Goal: Transaction & Acquisition: Obtain resource

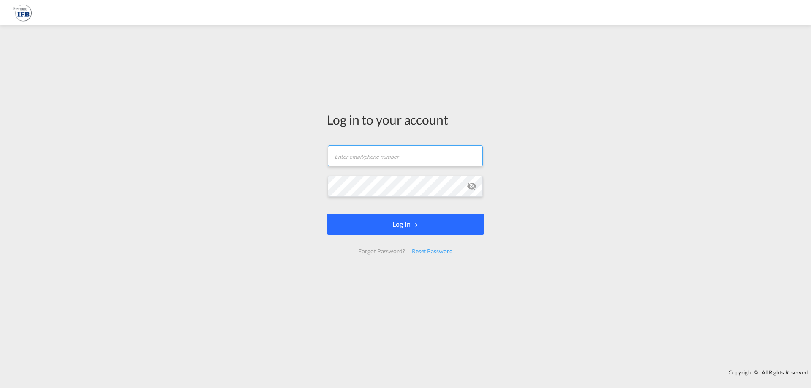
type input "[PERSON_NAME][EMAIL_ADDRESS][DOMAIN_NAME]"
drag, startPoint x: 409, startPoint y: 223, endPoint x: 477, endPoint y: 241, distance: 70.6
click at [409, 223] on button "Log In" at bounding box center [405, 224] width 157 height 21
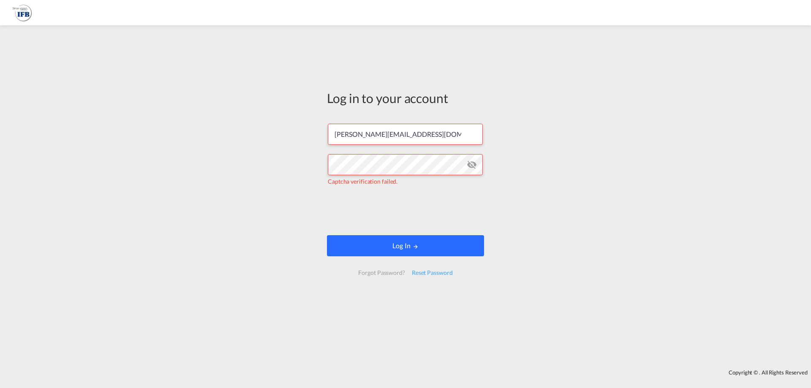
click at [401, 243] on button "Log In" at bounding box center [405, 245] width 157 height 21
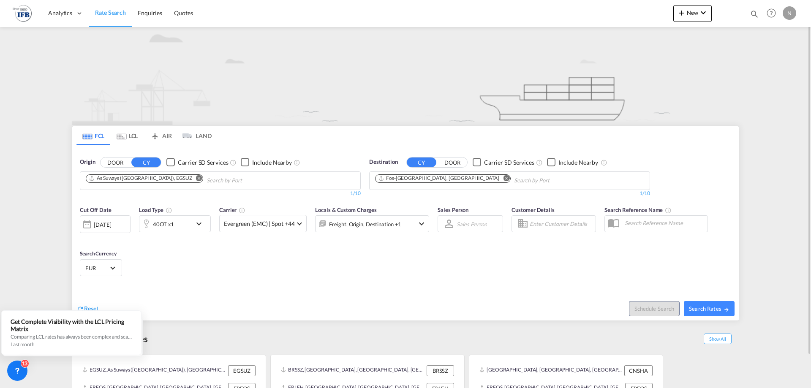
click at [196, 176] on md-icon "Remove" at bounding box center [199, 178] width 6 height 6
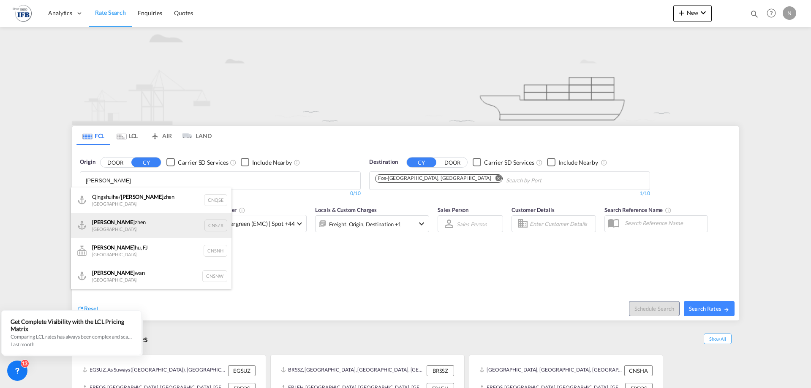
type input "[PERSON_NAME]"
click at [213, 229] on div "[PERSON_NAME] [GEOGRAPHIC_DATA] CNSZX" at bounding box center [151, 225] width 161 height 25
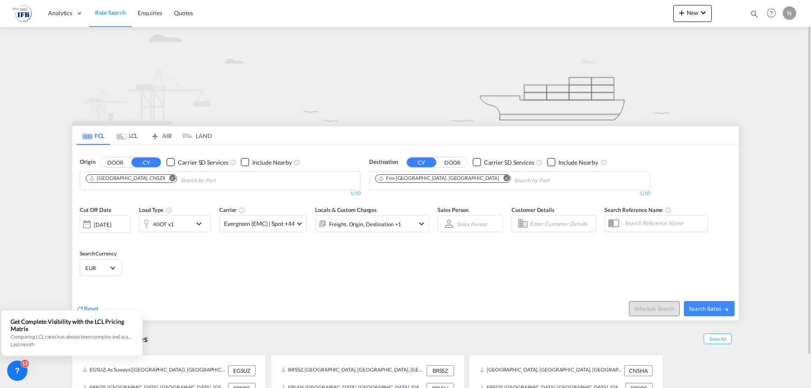
click at [111, 224] on div "[DATE]" at bounding box center [102, 225] width 17 height 8
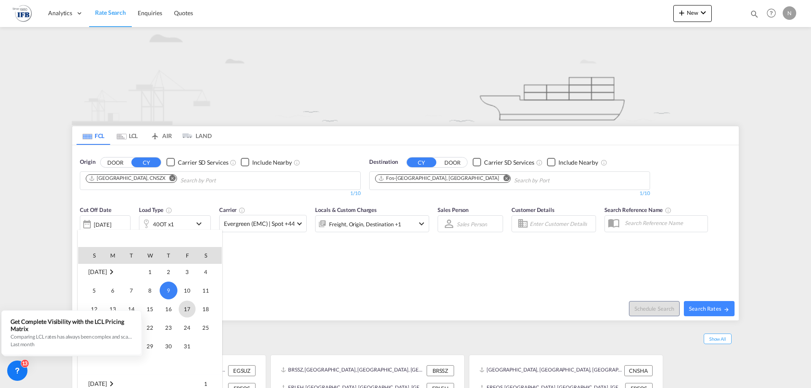
scroll to position [336, 0]
drag, startPoint x: 268, startPoint y: 293, endPoint x: 256, endPoint y: 281, distance: 17.3
click at [266, 289] on div at bounding box center [405, 194] width 811 height 388
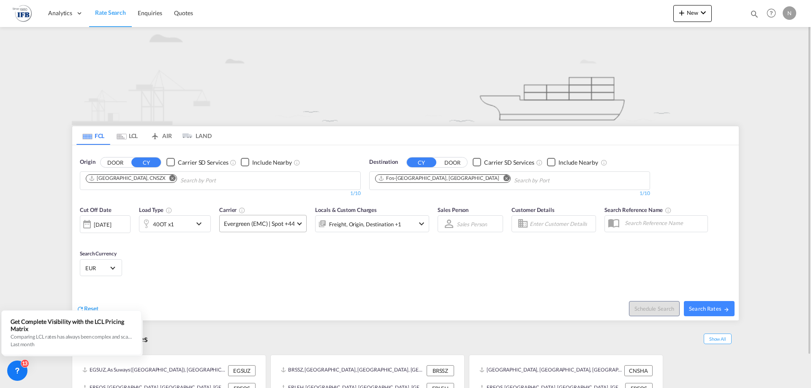
click at [266, 223] on span "Evergreen (EMC) | Spot +44" at bounding box center [259, 224] width 71 height 8
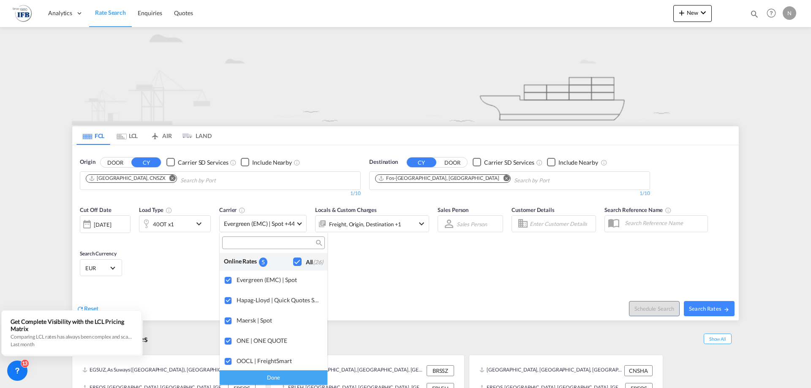
click at [380, 275] on md-backdrop at bounding box center [405, 194] width 811 height 388
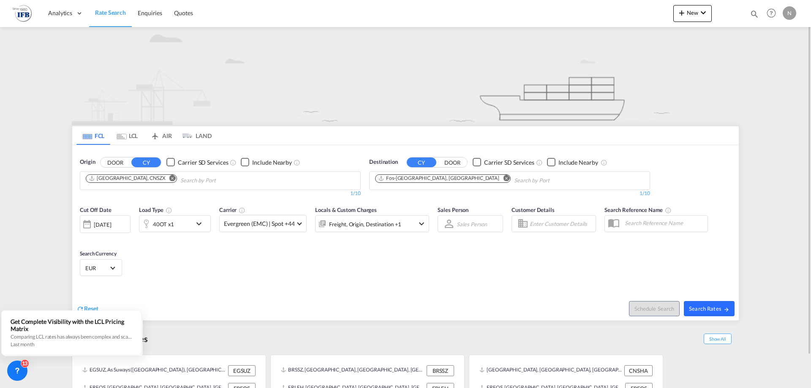
click at [719, 309] on span "Search Rates" at bounding box center [709, 308] width 41 height 7
type input "CNSZX to FRFOS / [DATE]"
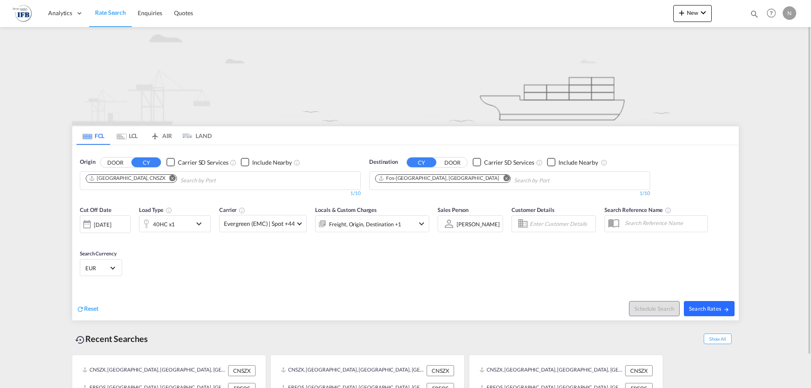
click at [707, 308] on span "Search Rates" at bounding box center [709, 308] width 41 height 7
type input "CNSZX to FRFOS / [DATE]"
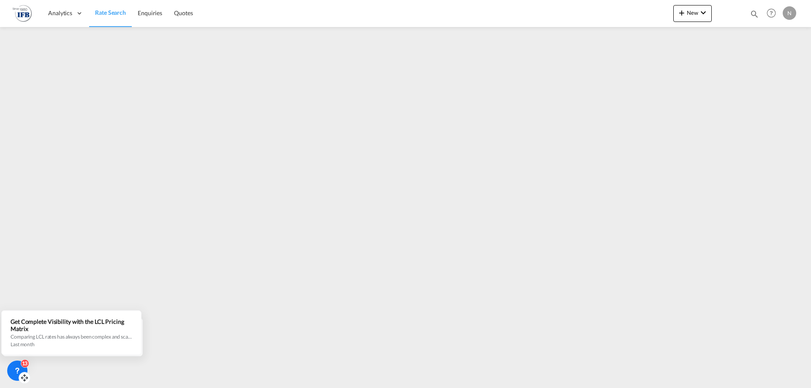
click at [18, 371] on icon at bounding box center [17, 369] width 3 height 3
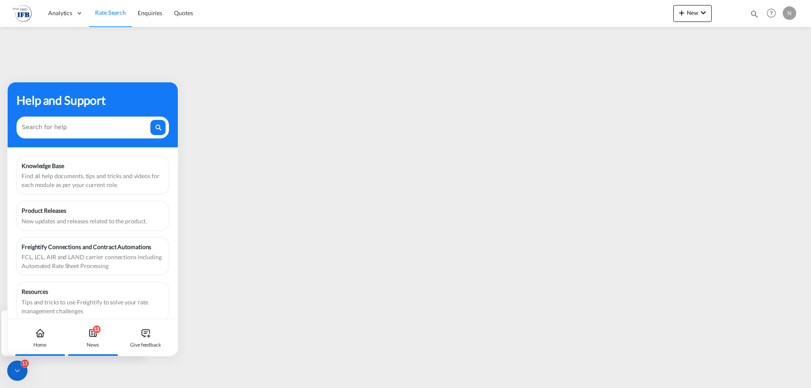
click at [92, 336] on icon at bounding box center [93, 333] width 7 height 7
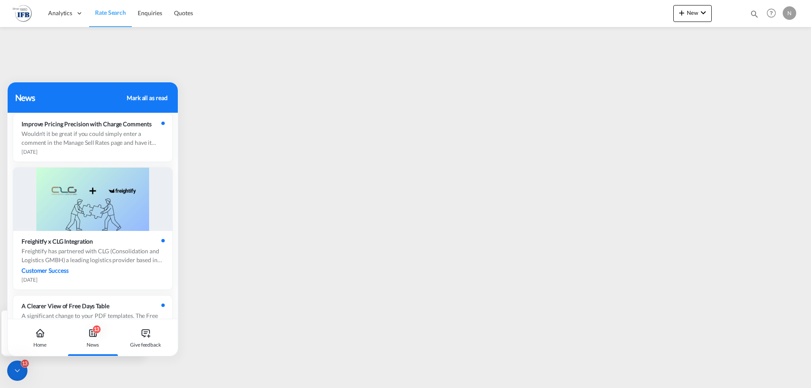
scroll to position [1056, 0]
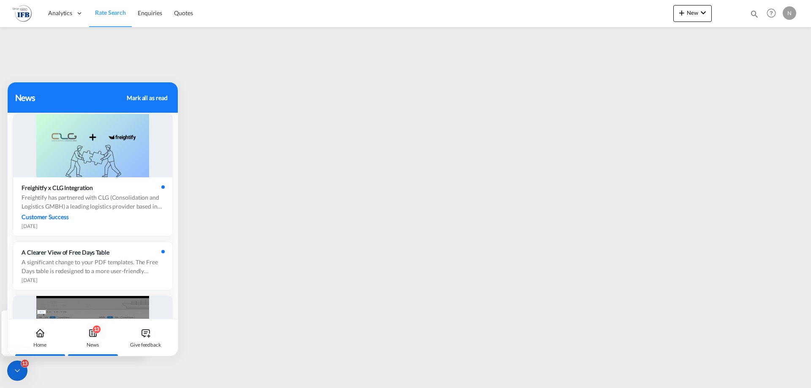
drag, startPoint x: 38, startPoint y: 344, endPoint x: 44, endPoint y: 336, distance: 9.7
click at [39, 344] on div "Home" at bounding box center [40, 345] width 14 height 8
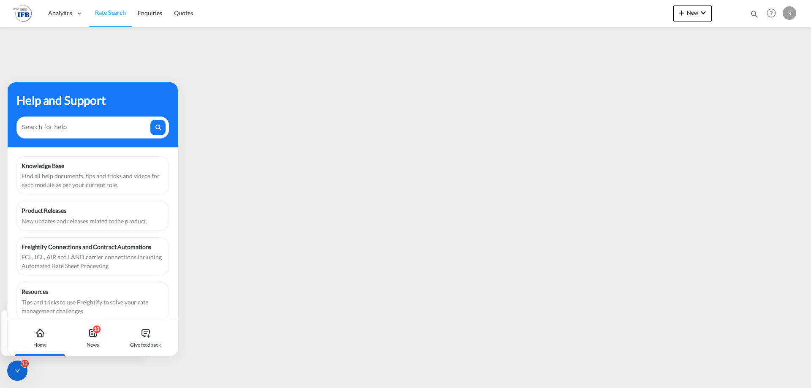
drag, startPoint x: 147, startPoint y: 113, endPoint x: 112, endPoint y: 257, distance: 147.9
click at [112, 257] on div "Help and Support Knowledge Base Find all help documents, tips and tricks and vi…" at bounding box center [93, 200] width 170 height 237
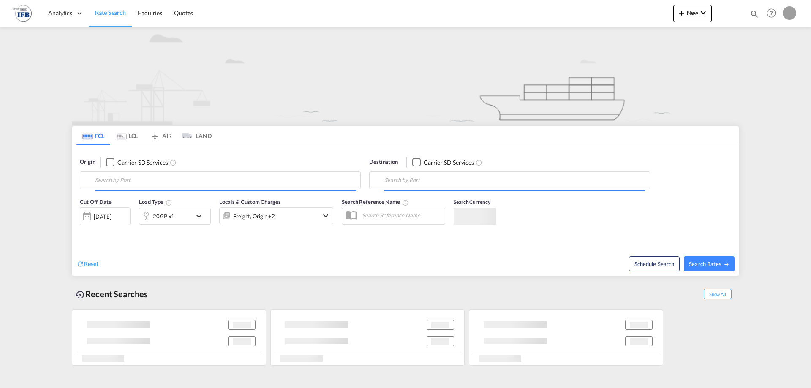
type input "[GEOGRAPHIC_DATA], CNSZX"
type input "Fos-[GEOGRAPHIC_DATA], [GEOGRAPHIC_DATA]"
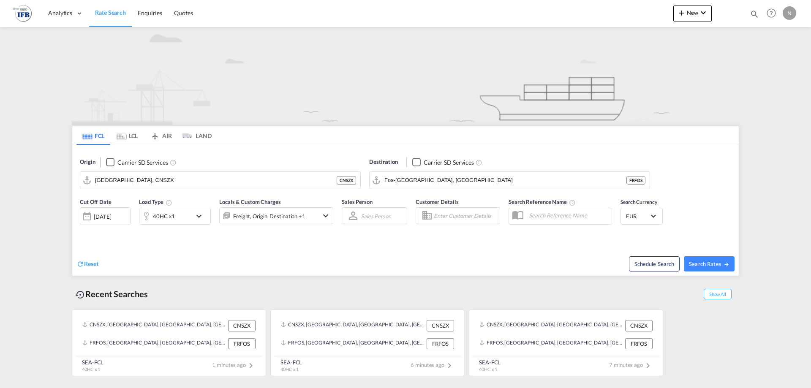
click at [107, 218] on div "[DATE]" at bounding box center [102, 217] width 17 height 8
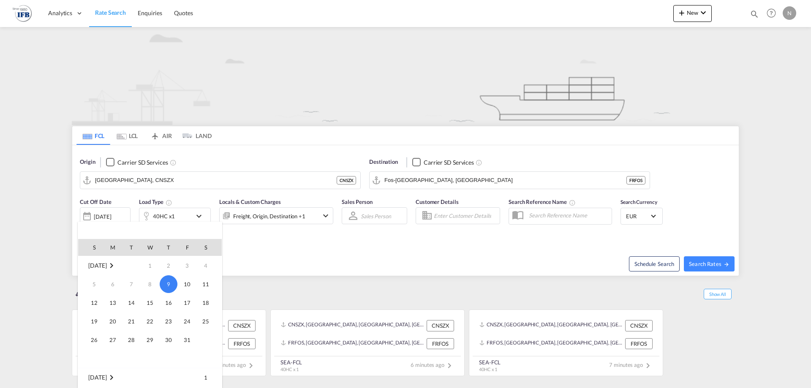
click at [162, 283] on span "9" at bounding box center [169, 284] width 18 height 18
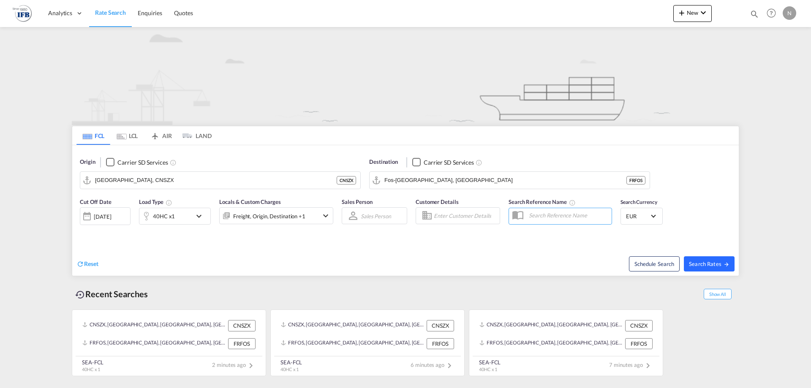
click at [707, 264] on span "Search Rates" at bounding box center [709, 264] width 41 height 7
type input "CNSZX to FRFOS / [DATE]"
